Goal: Book appointment/travel/reservation

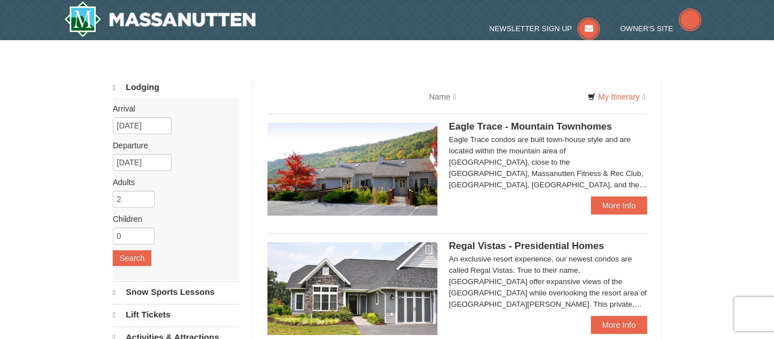
select select "9"
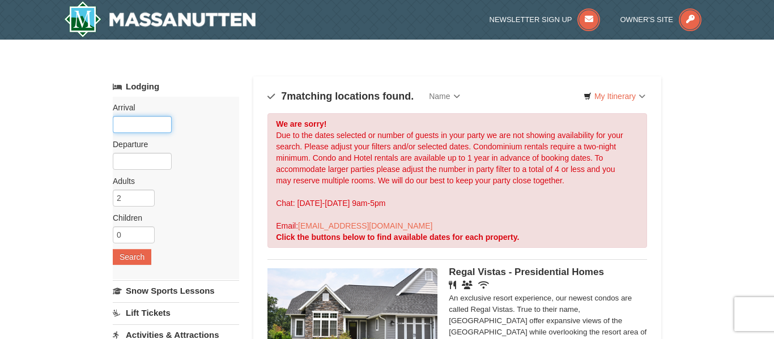
click at [121, 128] on input "text" at bounding box center [142, 124] width 59 height 17
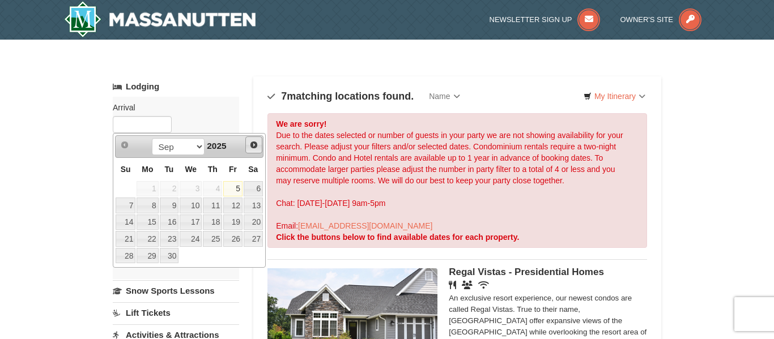
click at [246, 149] on link "Next" at bounding box center [253, 144] width 17 height 17
click at [208, 187] on link "4" at bounding box center [212, 189] width 19 height 16
type input "[DATE]"
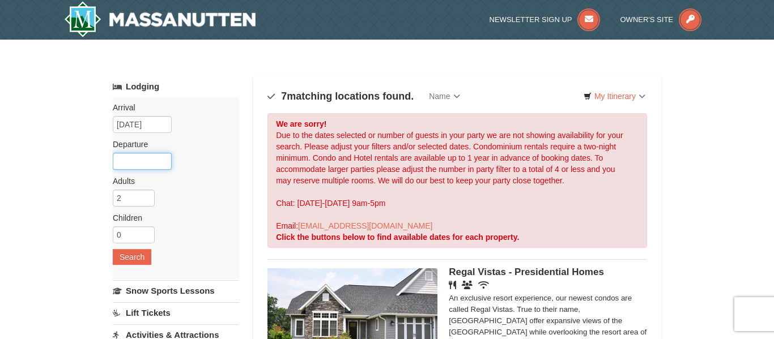
click at [142, 165] on input "text" at bounding box center [142, 161] width 59 height 17
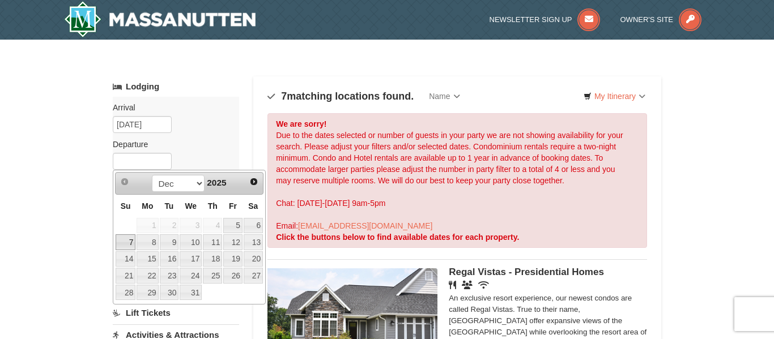
click at [129, 241] on link "7" at bounding box center [126, 242] width 20 height 16
type input "[DATE]"
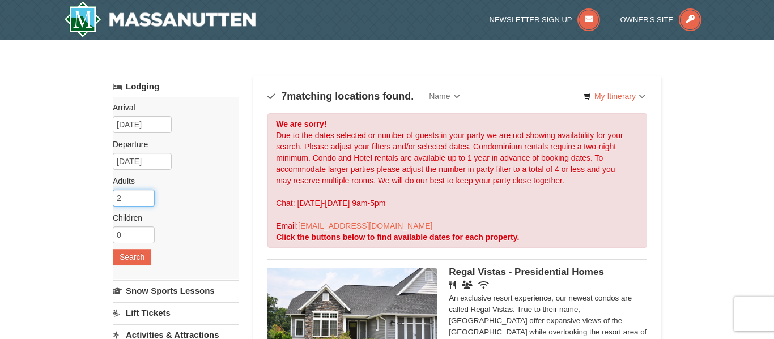
click at [135, 193] on input "2" at bounding box center [134, 198] width 42 height 17
click at [136, 234] on input "0" at bounding box center [134, 235] width 42 height 17
click at [139, 204] on input "2" at bounding box center [134, 198] width 42 height 17
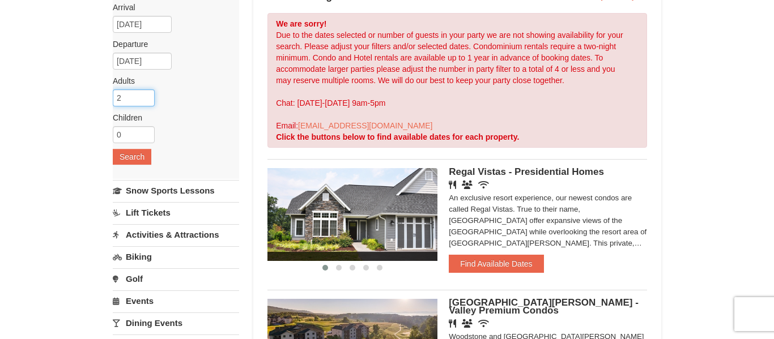
scroll to position [96, 0]
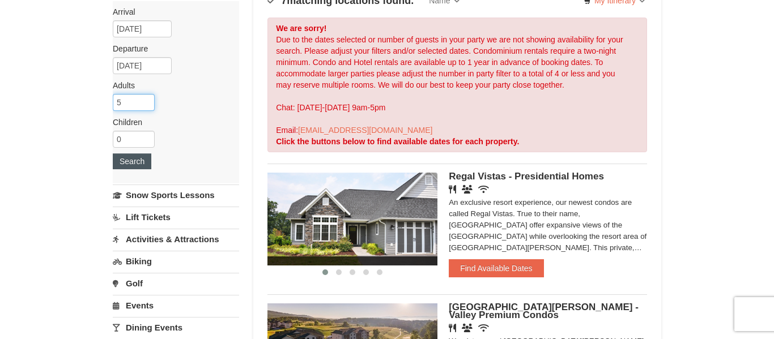
type input "5"
click at [145, 167] on button "Search" at bounding box center [132, 161] width 39 height 16
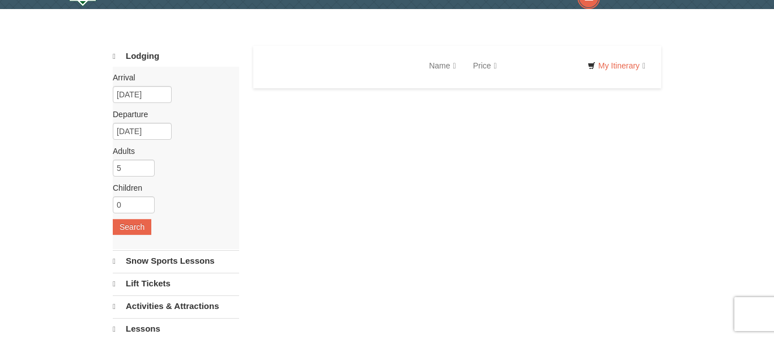
select select "9"
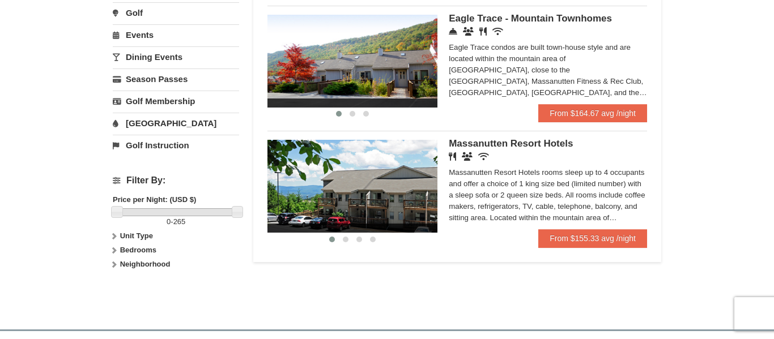
scroll to position [364, 0]
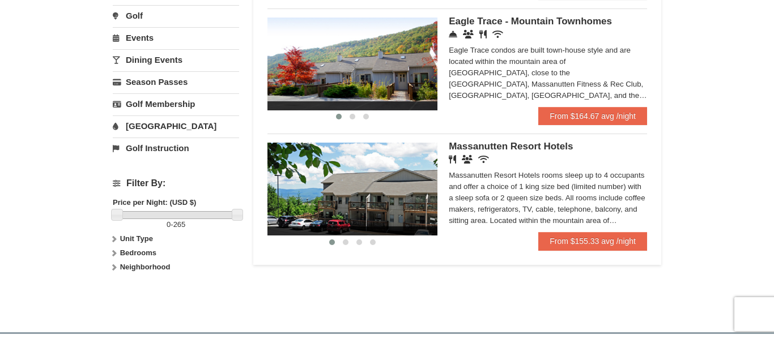
click at [134, 235] on strong "Unit Type" at bounding box center [136, 238] width 33 height 8
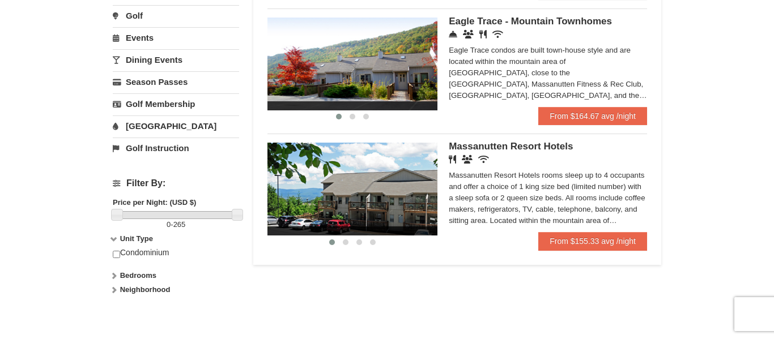
click at [136, 276] on strong "Bedrooms" at bounding box center [138, 275] width 36 height 8
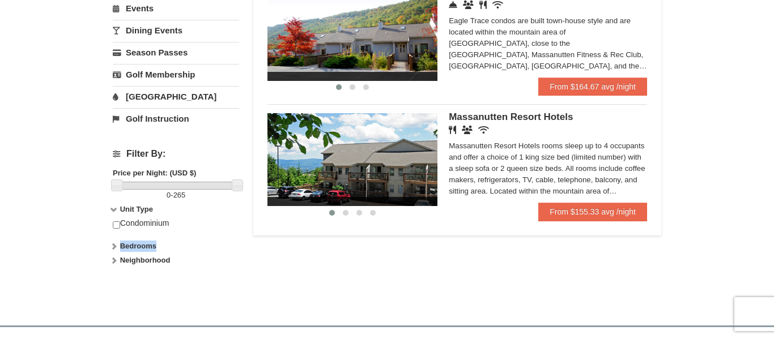
scroll to position [395, 0]
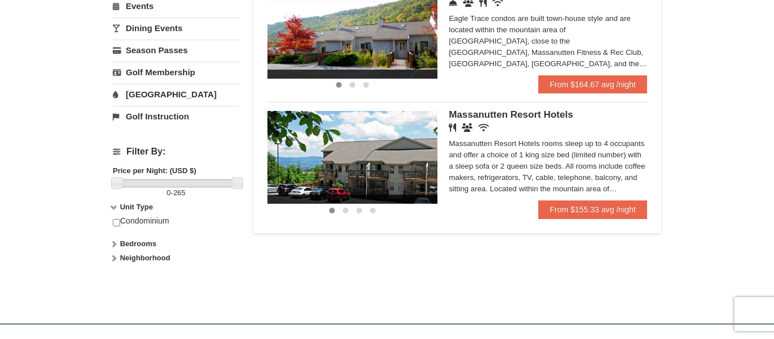
click at [138, 251] on div "Filter By: Price per Night: (USD $) 0 - 265 Unit Type Condominium Rating Proper…" at bounding box center [176, 206] width 126 height 137
click at [138, 248] on strong "Bedrooms" at bounding box center [138, 244] width 36 height 8
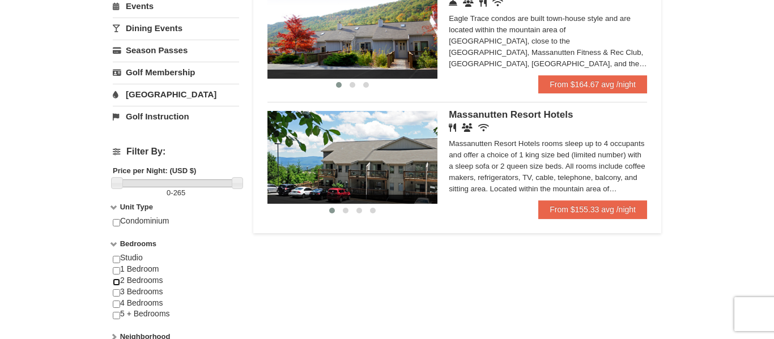
click at [118, 280] on input "checkbox" at bounding box center [116, 282] width 7 height 7
checkbox input "true"
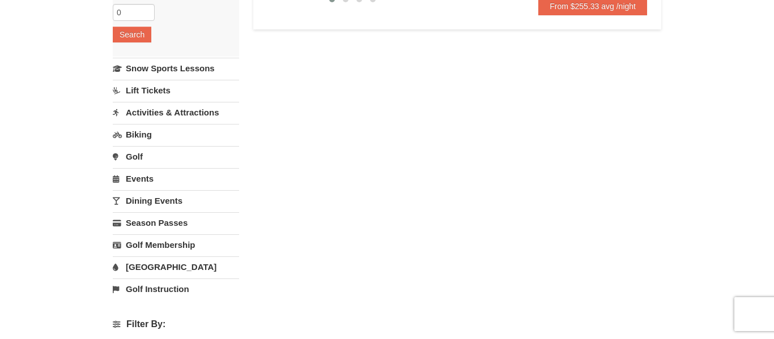
scroll to position [230, 0]
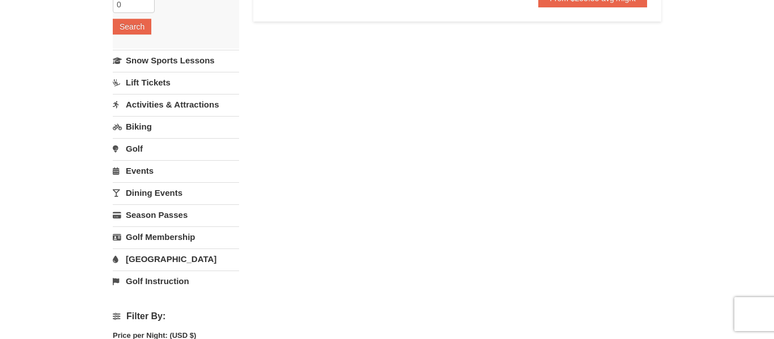
click at [156, 256] on link "[GEOGRAPHIC_DATA]" at bounding box center [176, 259] width 126 height 21
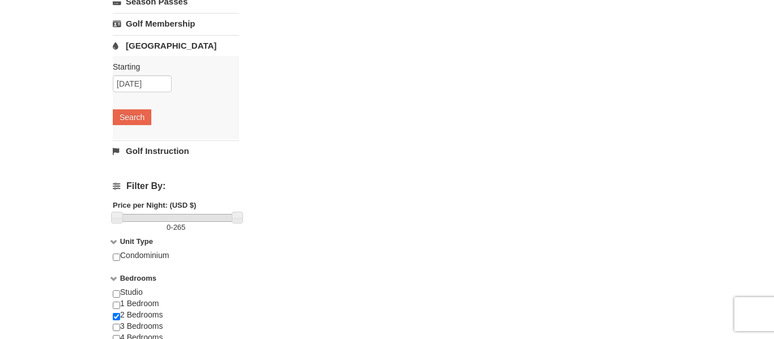
scroll to position [0, 0]
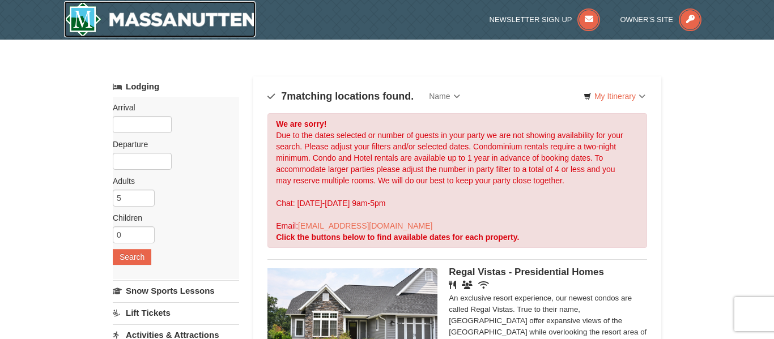
click at [130, 12] on img at bounding box center [159, 19] width 191 height 36
